Goal: Download file/media

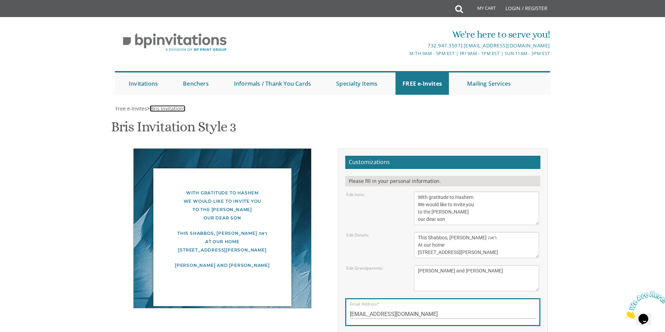
click at [173, 105] on span "Bris Invitations" at bounding box center [167, 108] width 35 height 7
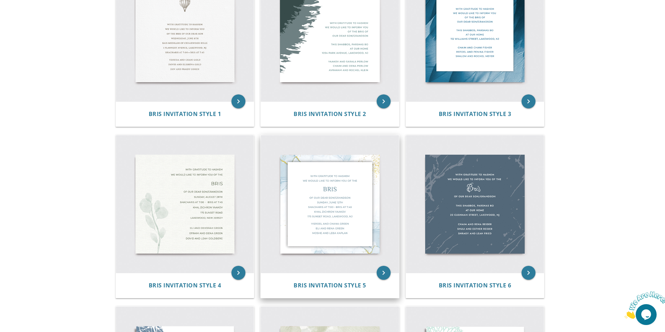
scroll to position [174, 0]
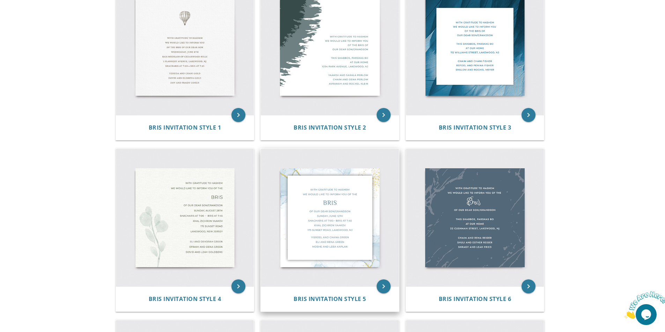
click at [364, 198] on img at bounding box center [330, 218] width 138 height 138
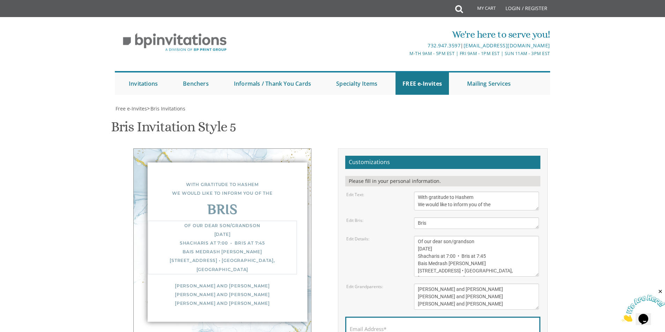
drag, startPoint x: 433, startPoint y: 250, endPoint x: 417, endPoint y: 250, distance: 16.0
click at [417, 250] on textarea "Of our dear son/grandson [DATE] Shacharis at 7:00 • Bris at 7:45 Bais Medrash […" at bounding box center [476, 256] width 125 height 41
drag, startPoint x: 489, startPoint y: 252, endPoint x: 446, endPoint y: 251, distance: 43.6
click at [446, 251] on textarea "Of our dear son/grandson [DATE] Shacharis at 7:00 • Bris at 7:45 Bais Medrash […" at bounding box center [476, 256] width 125 height 41
drag, startPoint x: 446, startPoint y: 257, endPoint x: 453, endPoint y: 258, distance: 7.4
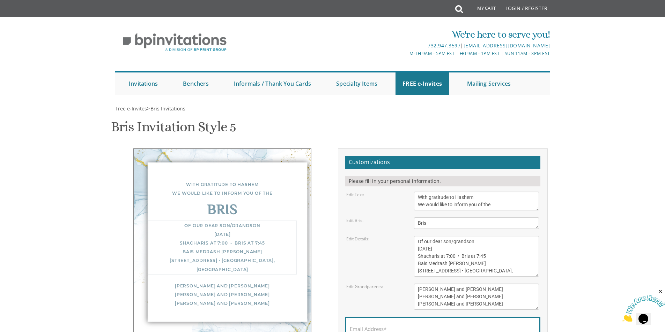
click at [453, 258] on textarea "Of our dear son/grandson [DATE] Shacharis at 7:00 • Bris at 7:45 Bais Medrash […" at bounding box center [476, 256] width 125 height 41
drag, startPoint x: 479, startPoint y: 258, endPoint x: 484, endPoint y: 259, distance: 5.0
click at [484, 259] on textarea "Of our dear son/grandson [DATE] Shacharis at 7:00 • Bris at 7:45 Bais Medrash […" at bounding box center [476, 256] width 125 height 41
drag, startPoint x: 478, startPoint y: 263, endPoint x: 415, endPoint y: 265, distance: 62.8
click at [415, 265] on textarea "Of our dear son/grandson [DATE] Shacharis at 7:00 • Bris at 7:45 Bais Medrash […" at bounding box center [476, 256] width 125 height 41
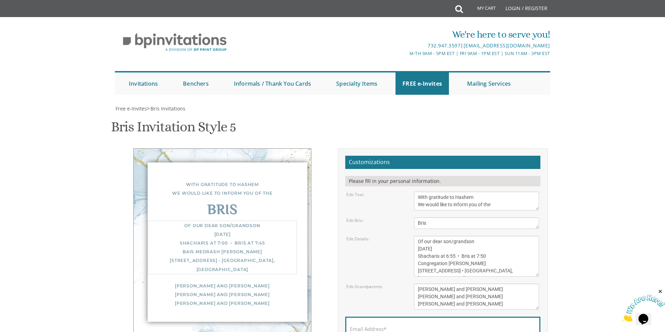
type textarea "Of our dear son/grandson [DATE] Shacharis at 6:55 • Bris at 7:50 Congregation […"
click at [483, 292] on textarea "[PERSON_NAME] and [PERSON_NAME] [PERSON_NAME] and [PERSON_NAME] [PERSON_NAME] a…" at bounding box center [476, 297] width 125 height 26
drag, startPoint x: 481, startPoint y: 292, endPoint x: 393, endPoint y: 278, distance: 89.3
click at [393, 278] on form "Customizations Please fill in your personal information. Edit Text: With gratit…" at bounding box center [442, 264] width 195 height 216
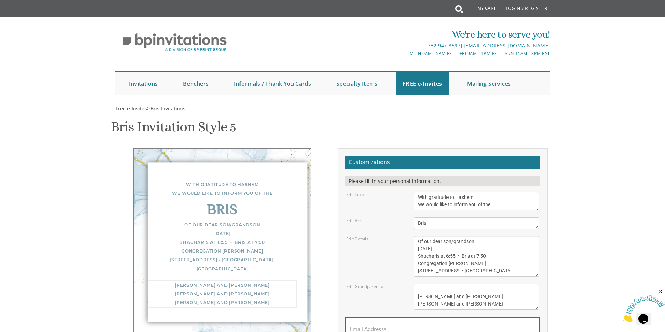
drag, startPoint x: 460, startPoint y: 299, endPoint x: 414, endPoint y: 298, distance: 46.4
click at [414, 298] on textarea "[PERSON_NAME] and [PERSON_NAME] [PERSON_NAME] and [PERSON_NAME] [PERSON_NAME] a…" at bounding box center [476, 297] width 125 height 26
click at [435, 291] on textarea "[PERSON_NAME] and [PERSON_NAME] [PERSON_NAME] and [PERSON_NAME] [PERSON_NAME] a…" at bounding box center [476, 297] width 125 height 26
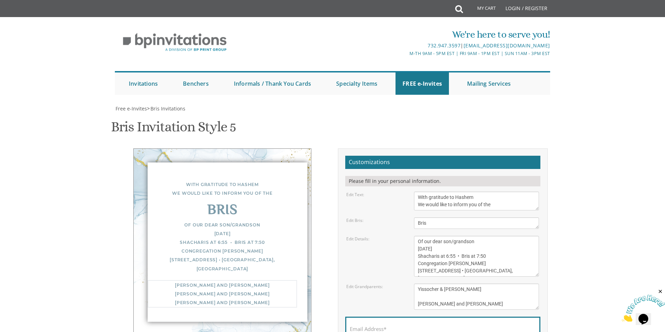
click at [434, 296] on textarea "[PERSON_NAME] and [PERSON_NAME] [PERSON_NAME] and [PERSON_NAME] [PERSON_NAME] a…" at bounding box center [476, 297] width 125 height 26
click at [434, 294] on textarea "[PERSON_NAME] and [PERSON_NAME] [PERSON_NAME] and [PERSON_NAME] [PERSON_NAME] a…" at bounding box center [476, 297] width 125 height 26
click at [435, 291] on textarea "[PERSON_NAME] and [PERSON_NAME] [PERSON_NAME] and [PERSON_NAME] [PERSON_NAME] a…" at bounding box center [476, 297] width 125 height 26
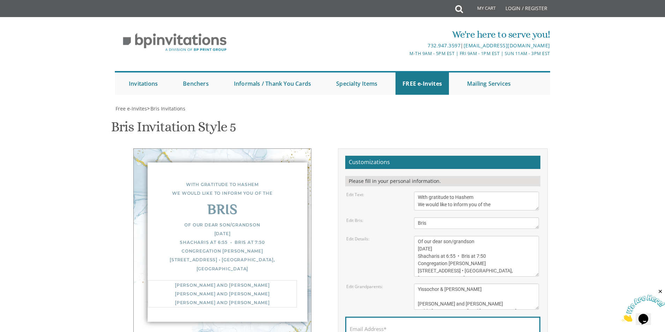
type textarea "Yissochor & [PERSON_NAME] [PERSON_NAME] and [PERSON_NAME] Rabbi [PERSON_NAME] a…"
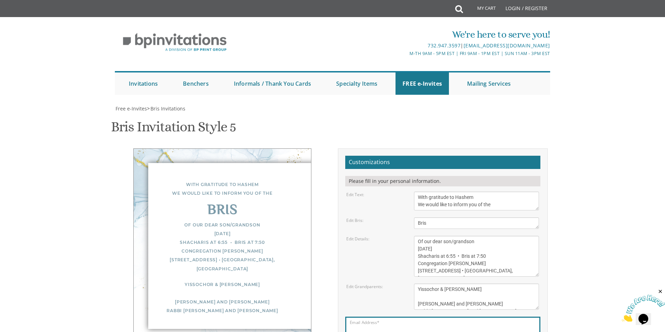
click at [412, 329] on input "Email Address*" at bounding box center [443, 333] width 186 height 9
type input "[EMAIL_ADDRESS][DOMAIN_NAME]"
